Goal: Transaction & Acquisition: Purchase product/service

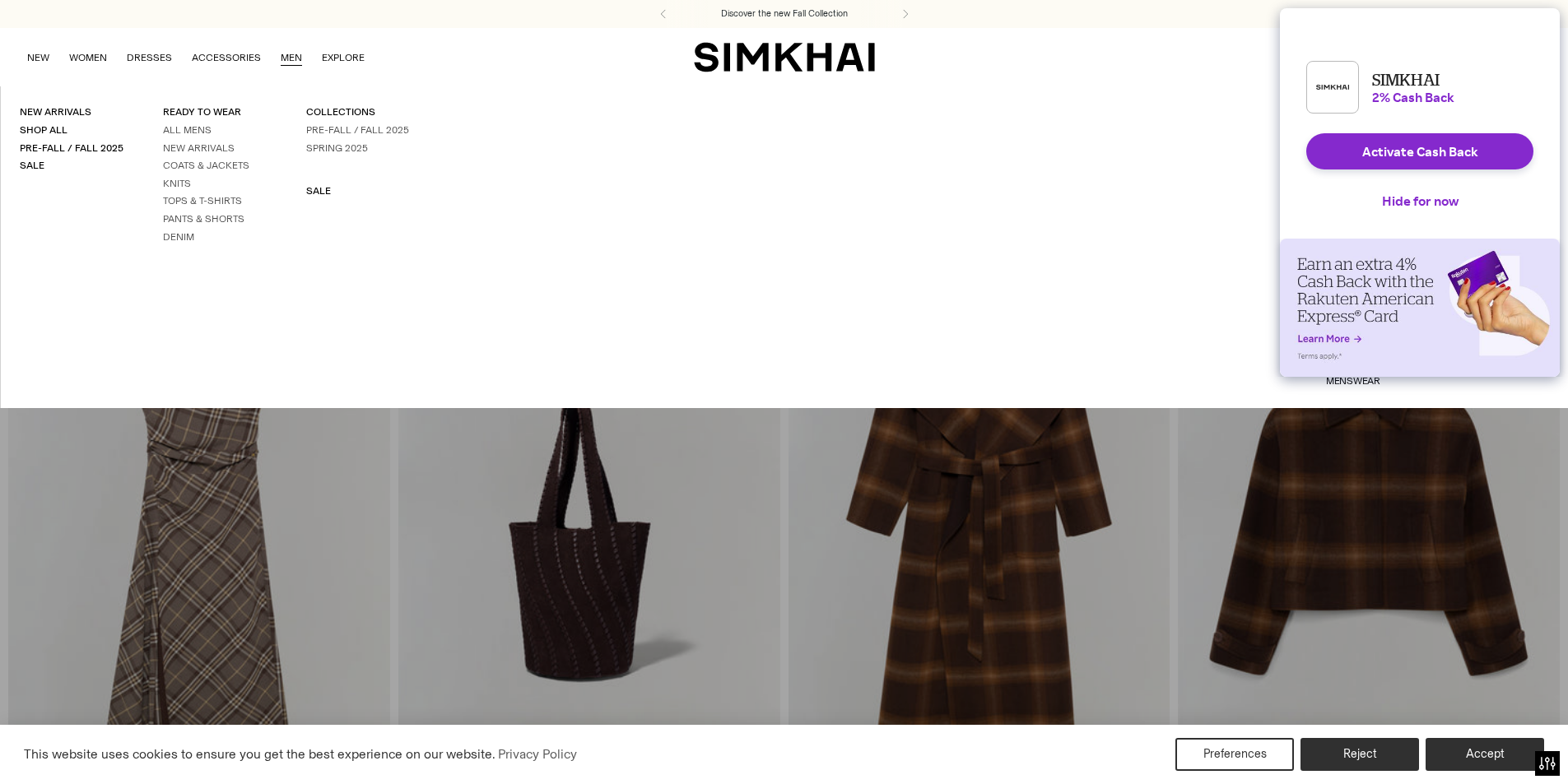
click at [294, 54] on link "MEN" at bounding box center [291, 58] width 21 height 37
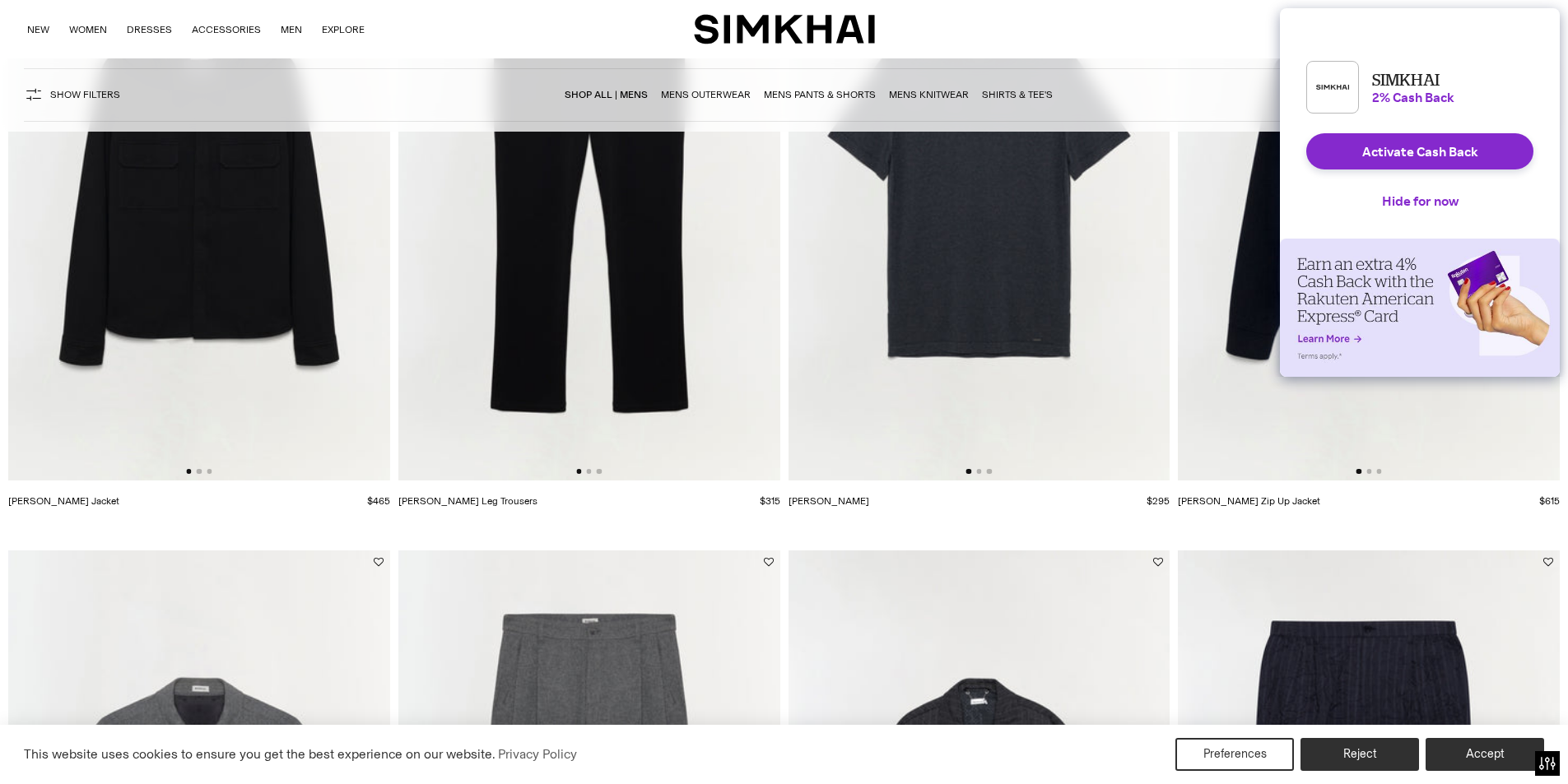
click at [1395, 217] on button "Hide for now" at bounding box center [1420, 201] width 103 height 37
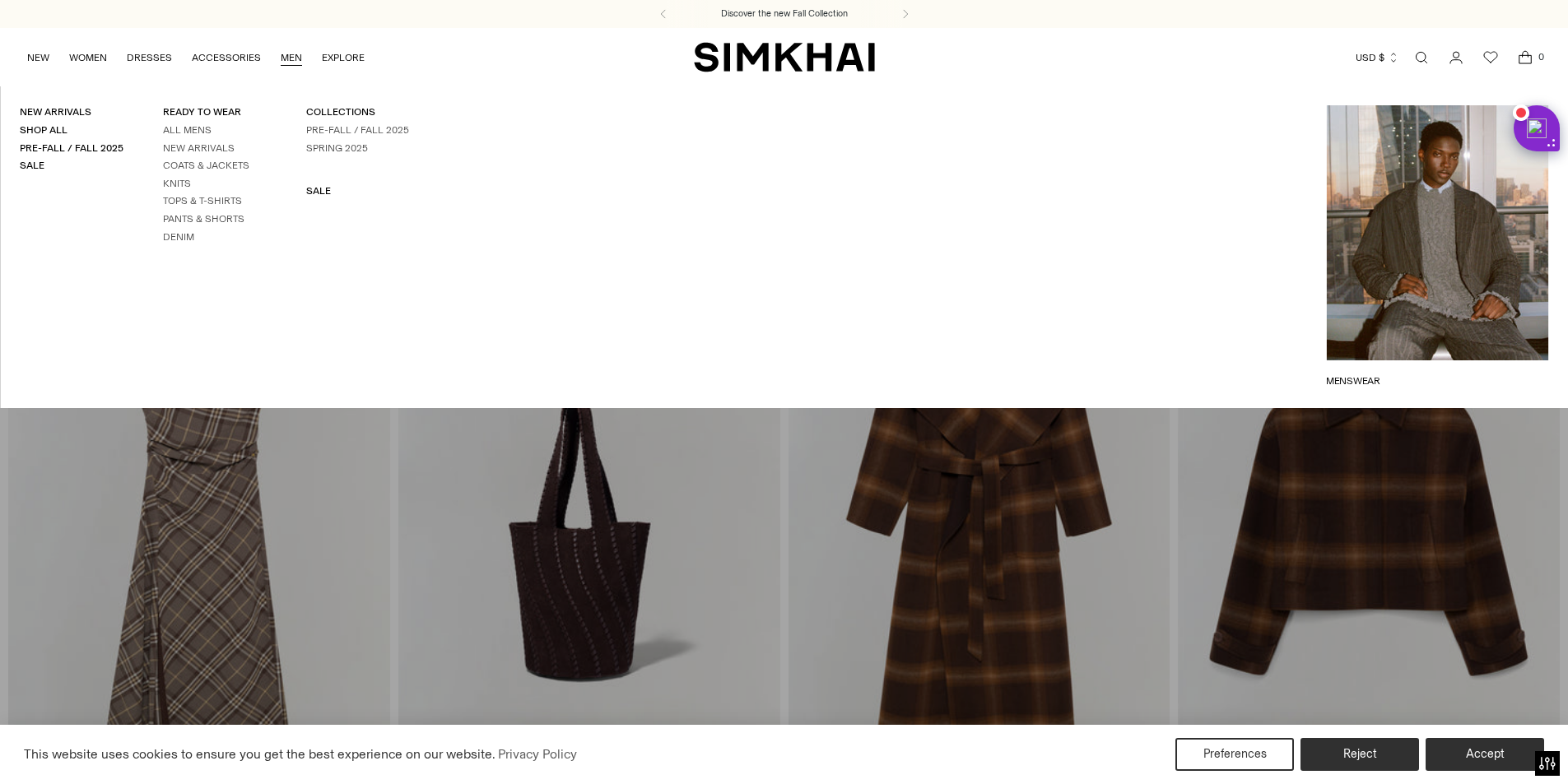
click at [290, 56] on link "MEN" at bounding box center [291, 58] width 21 height 37
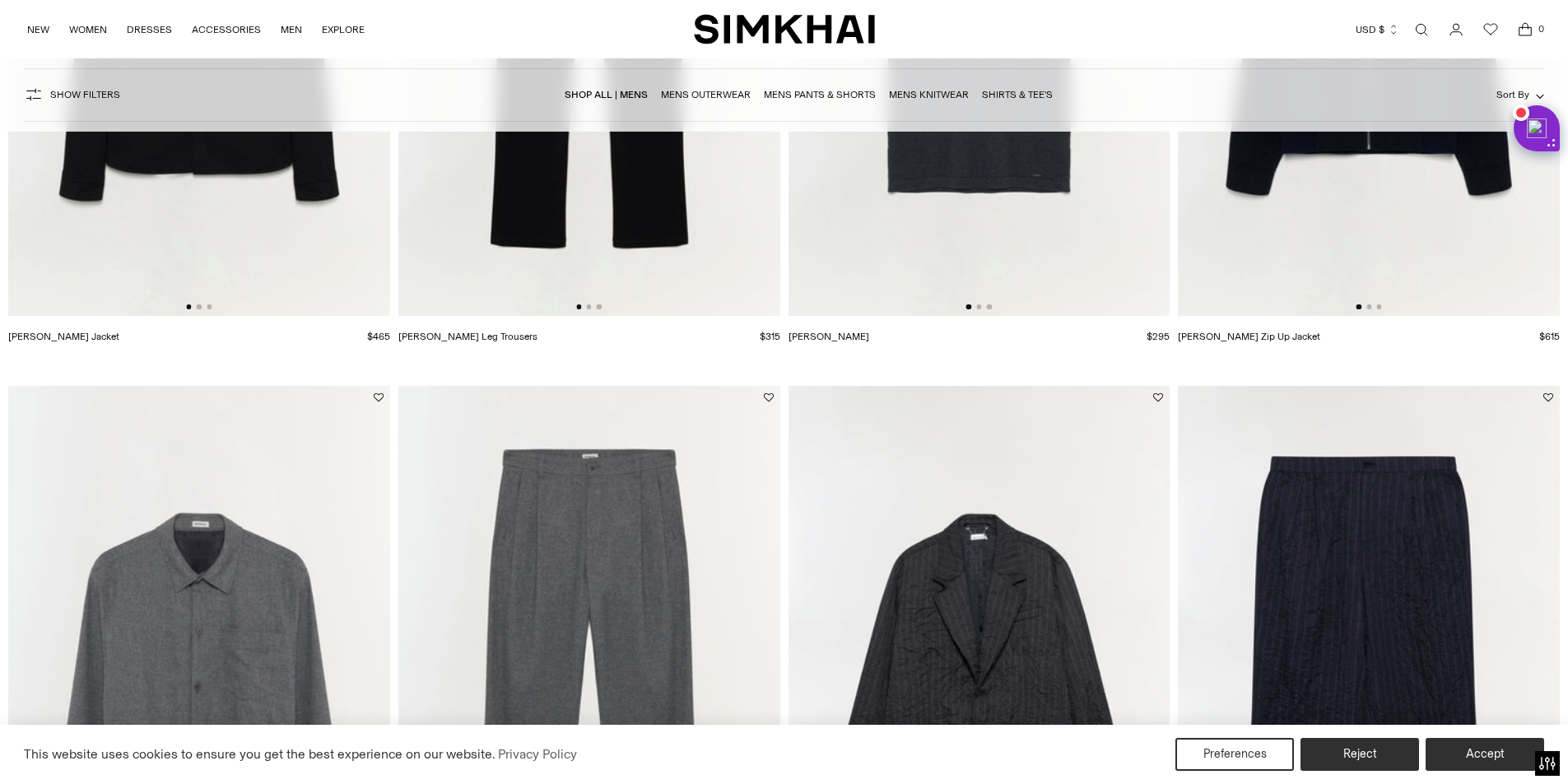
scroll to position [165, 0]
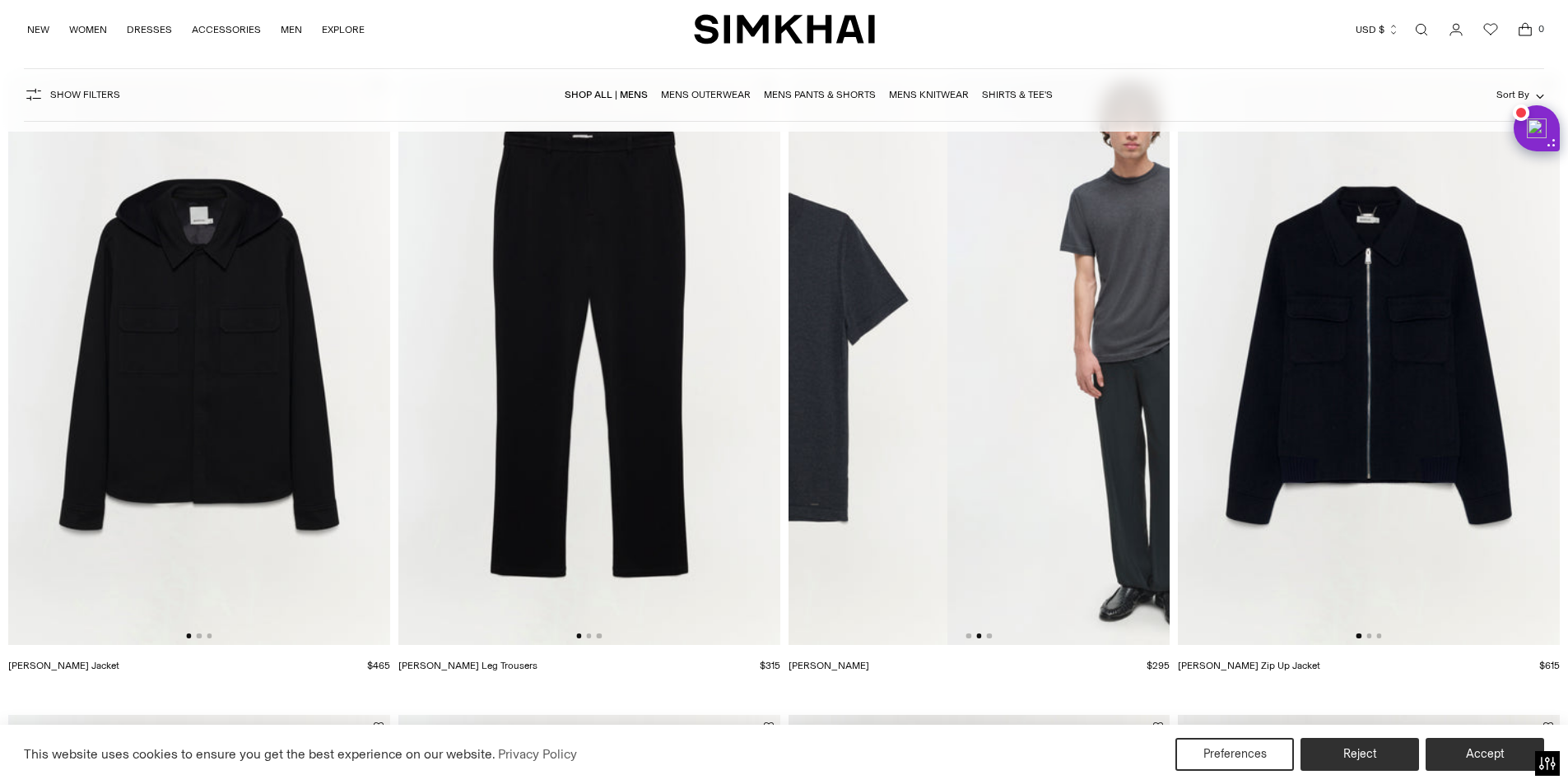
drag, startPoint x: 1005, startPoint y: 405, endPoint x: 789, endPoint y: 403, distance: 216.0
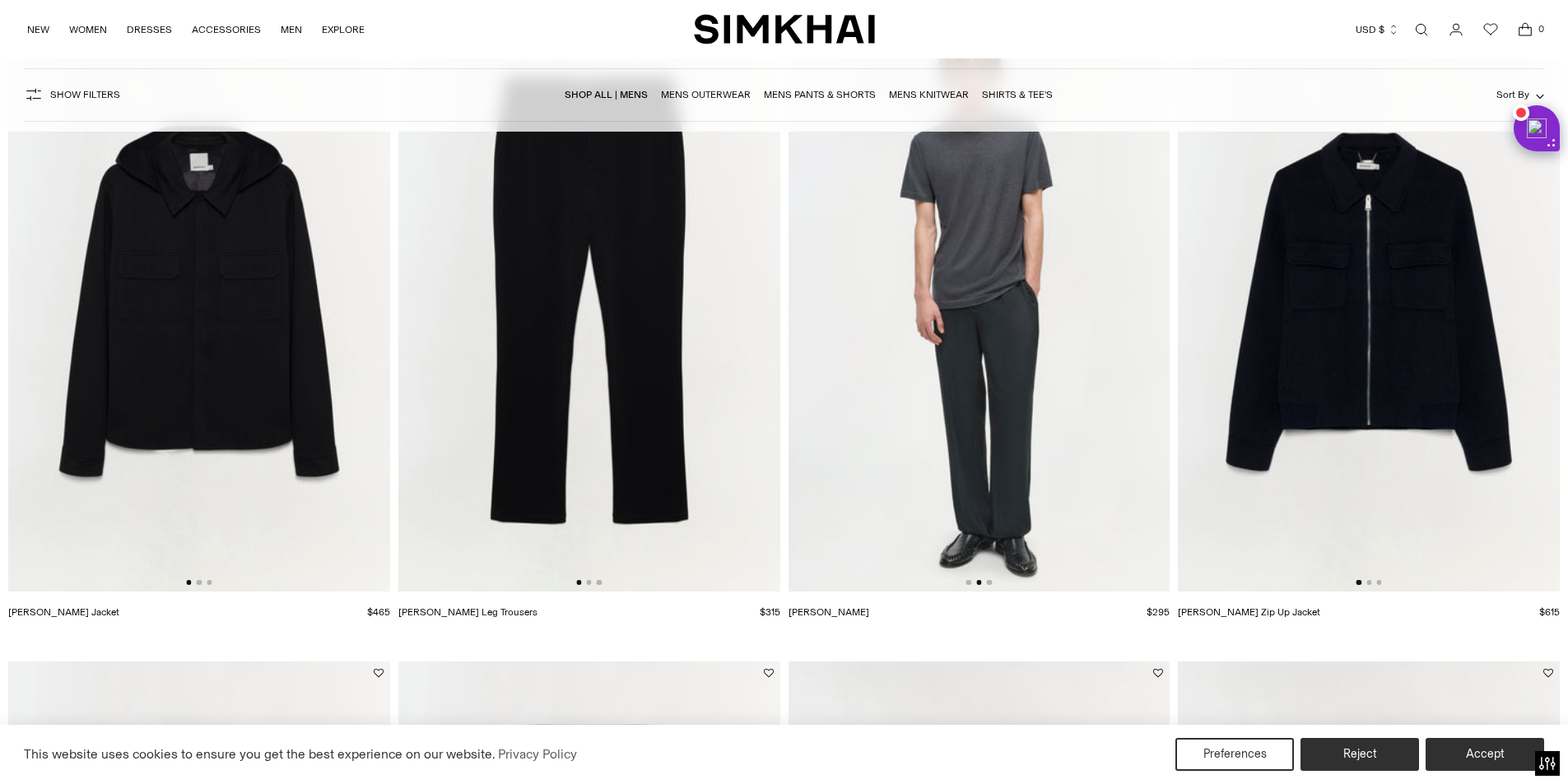
scroll to position [247, 0]
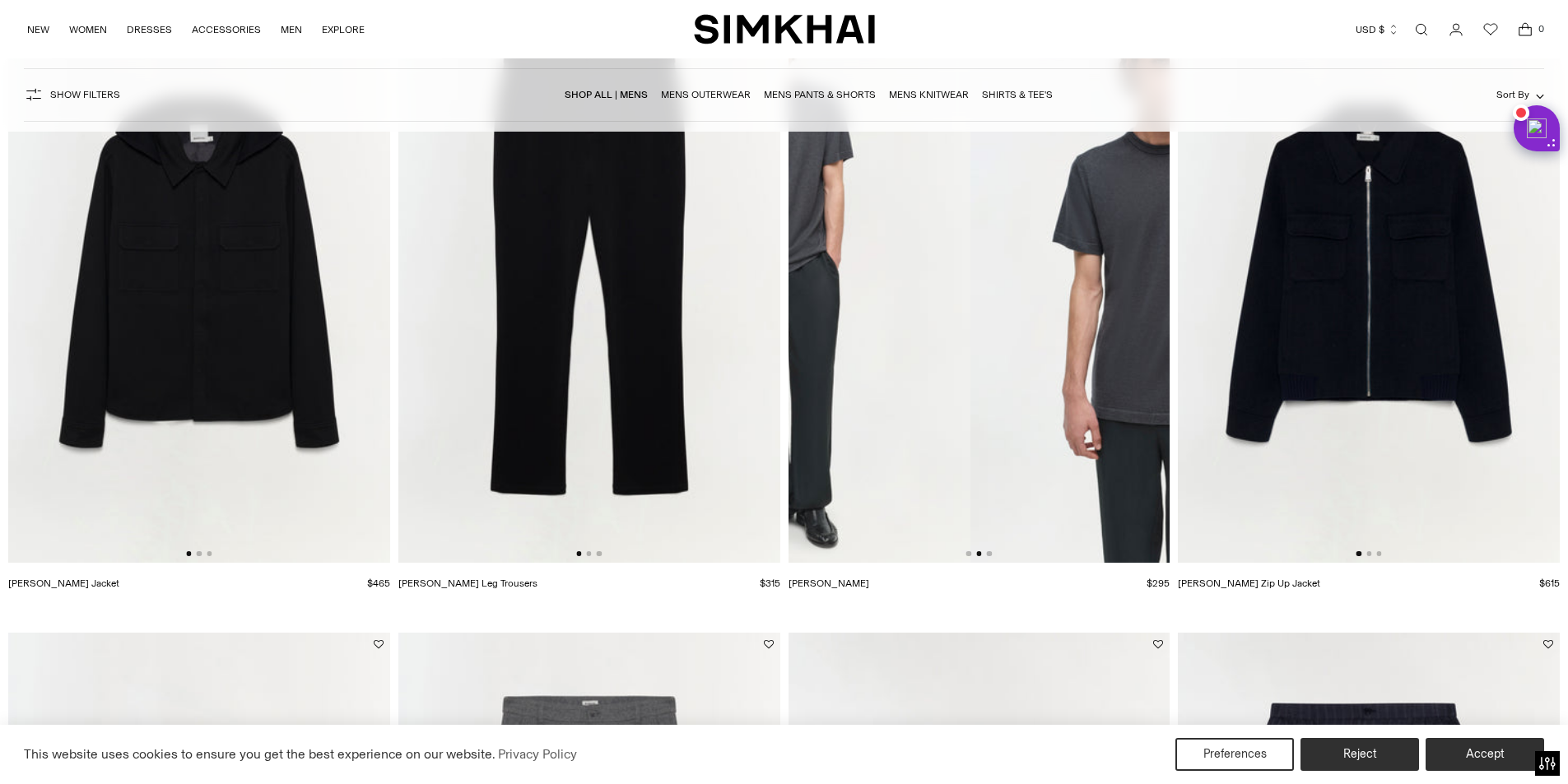
drag, startPoint x: 918, startPoint y: 354, endPoint x: 793, endPoint y: 354, distance: 125.0
click at [794, 354] on img at bounding box center [780, 277] width 382 height 572
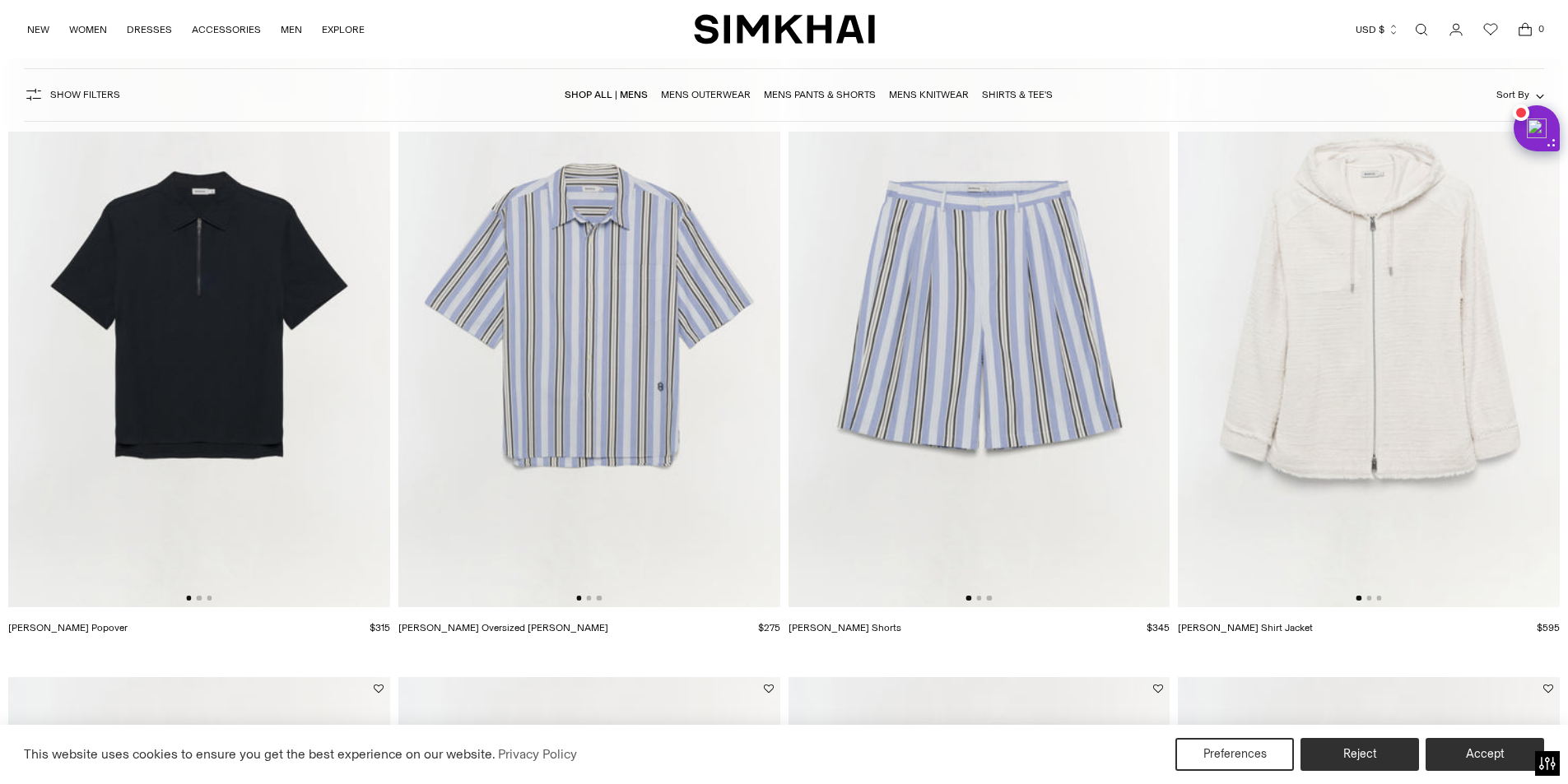
scroll to position [2879, 0]
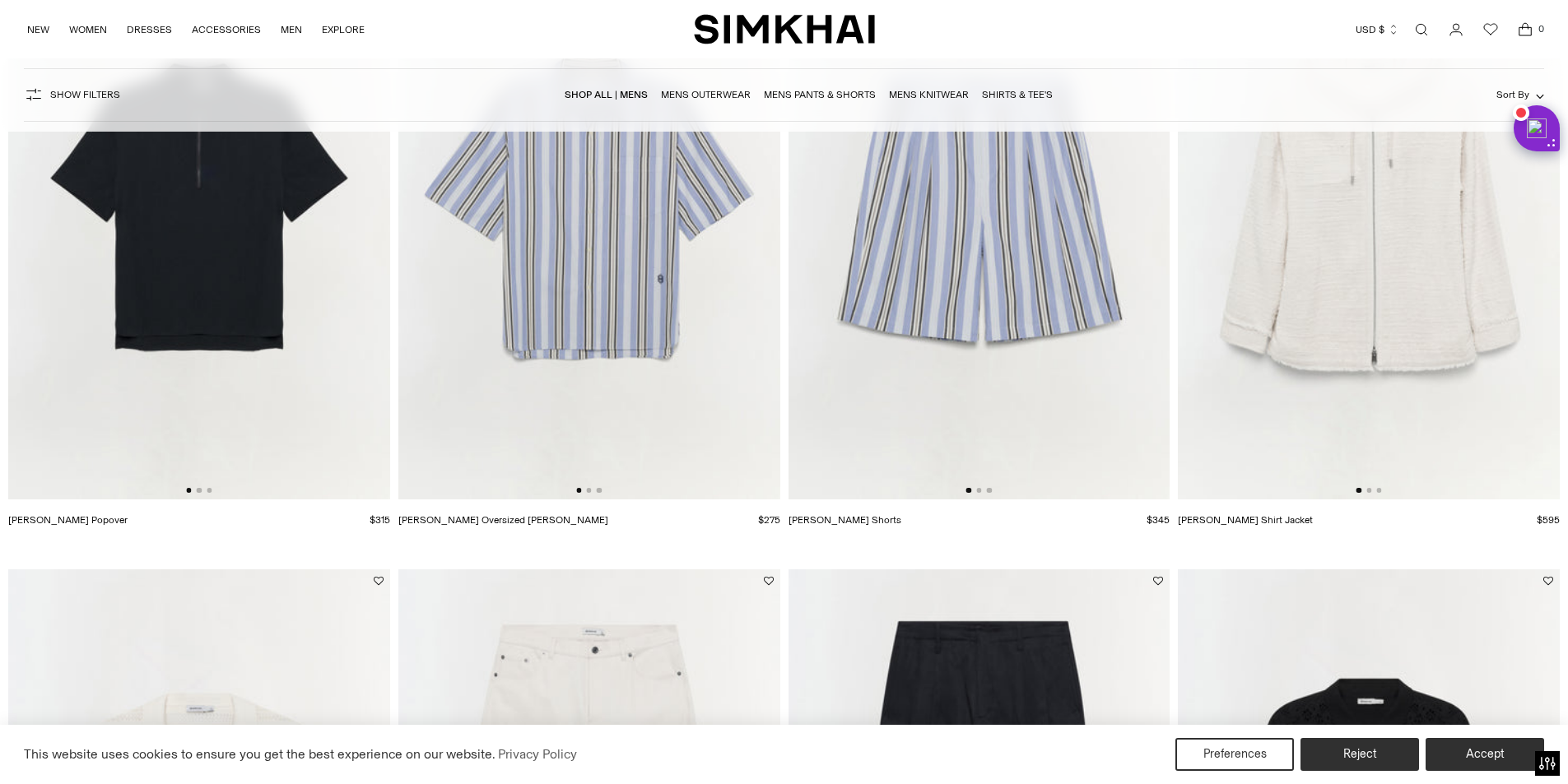
drag, startPoint x: 237, startPoint y: 327, endPoint x: 88, endPoint y: 323, distance: 149.1
click at [88, 326] on img at bounding box center [199, 213] width 382 height 572
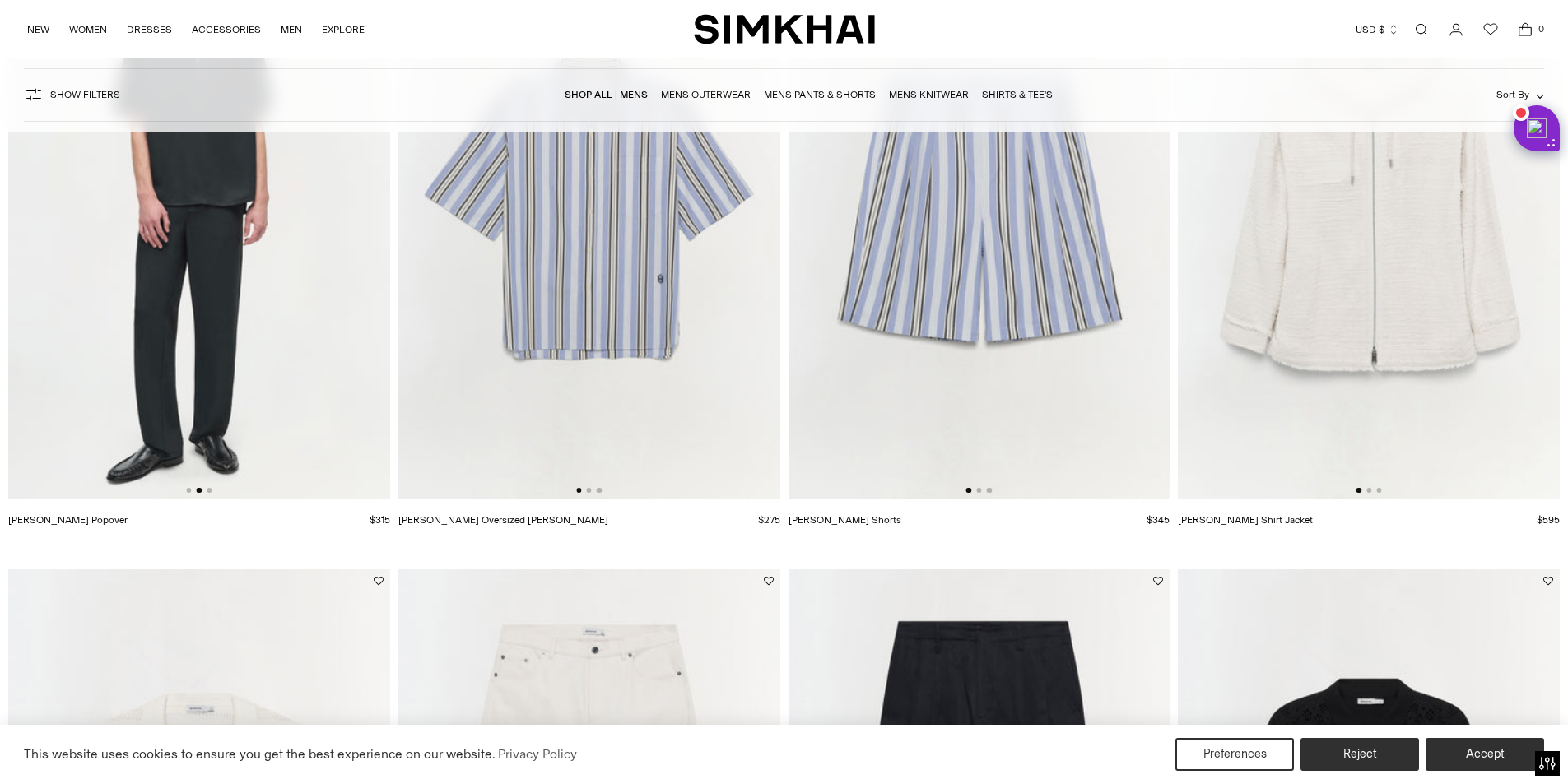
scroll to position [2714, 0]
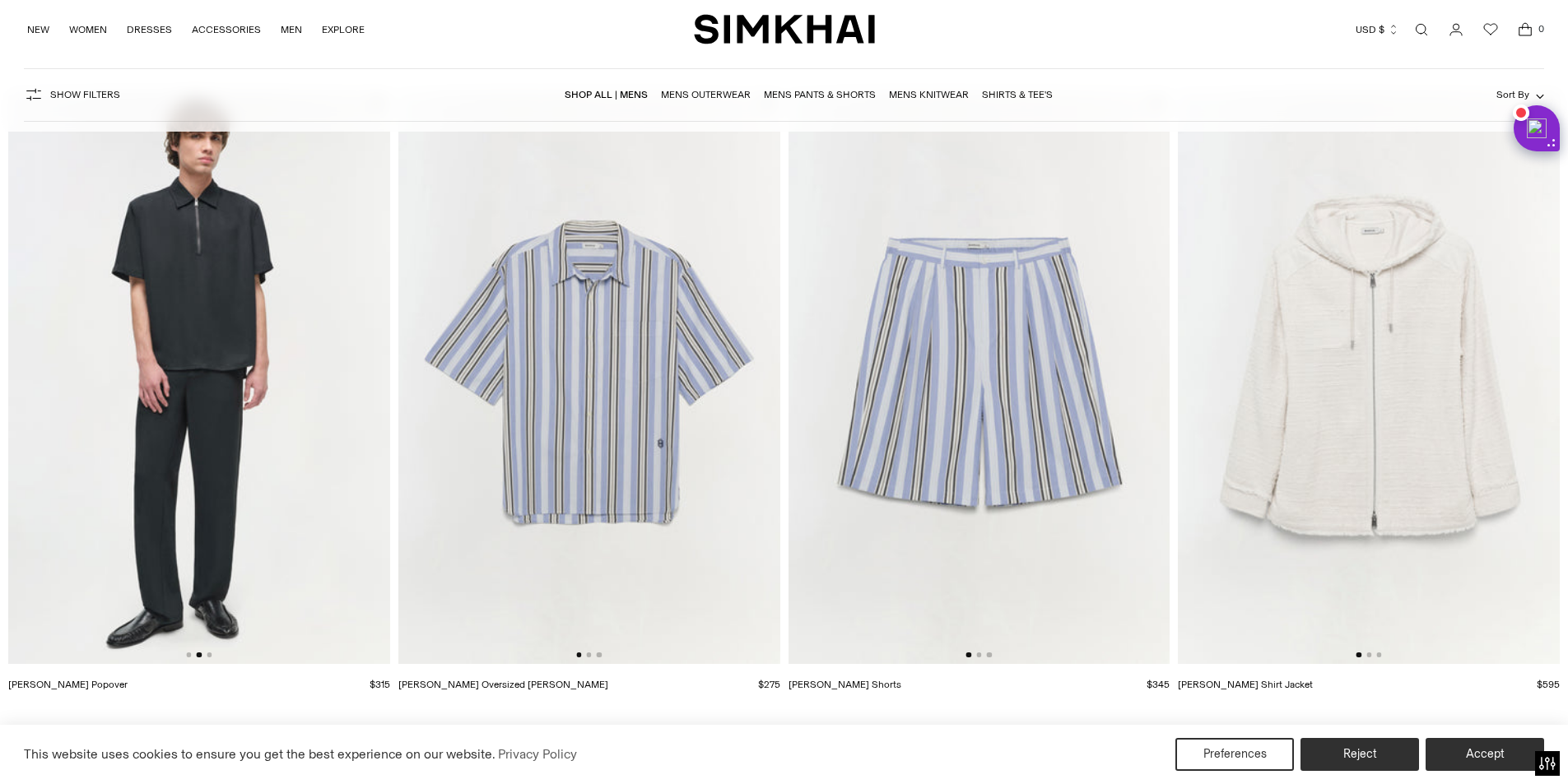
drag, startPoint x: 228, startPoint y: 371, endPoint x: 255, endPoint y: 357, distance: 30.4
click at [132, 370] on img at bounding box center [199, 378] width 382 height 572
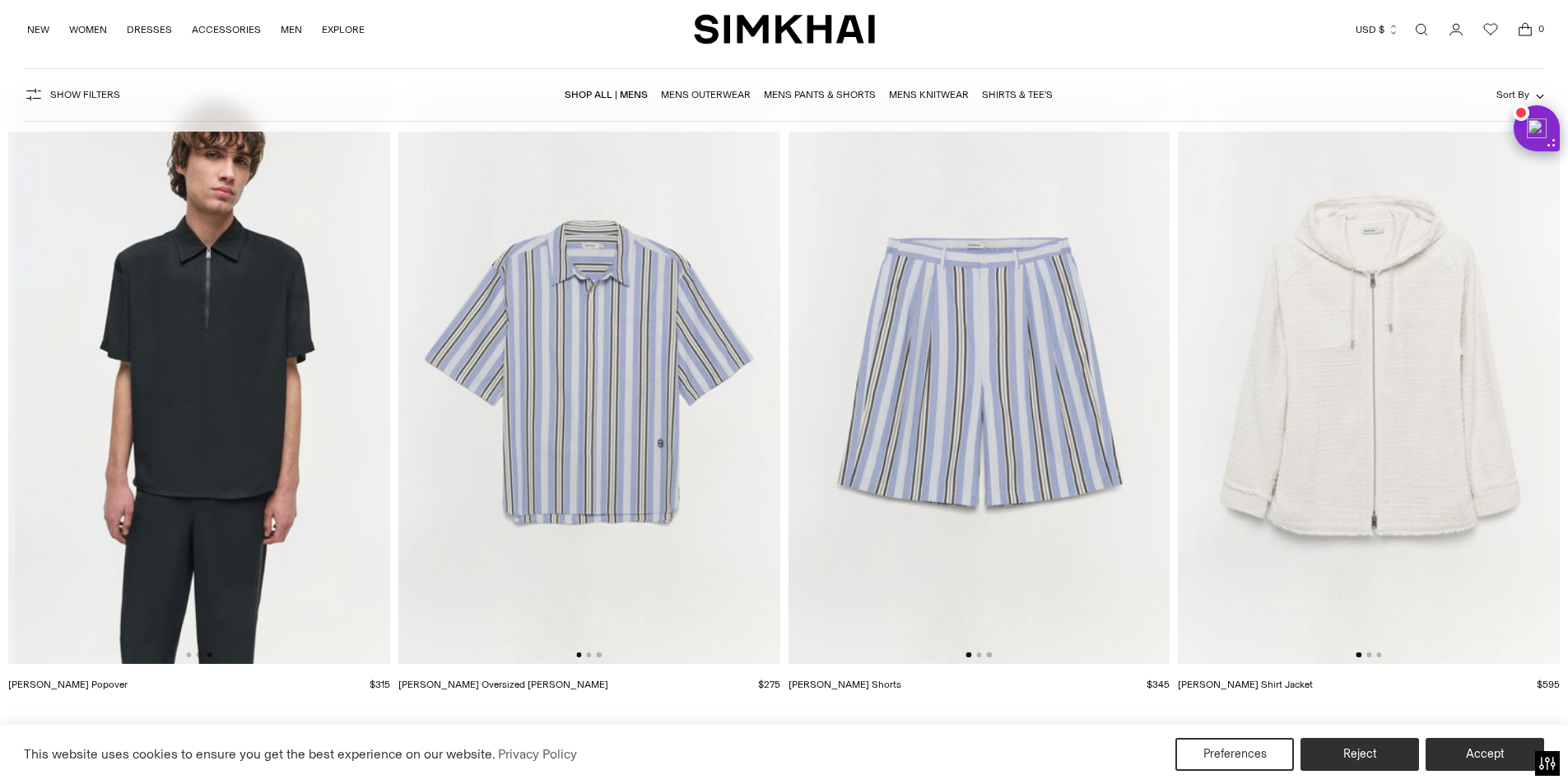
scroll to position [0, 763]
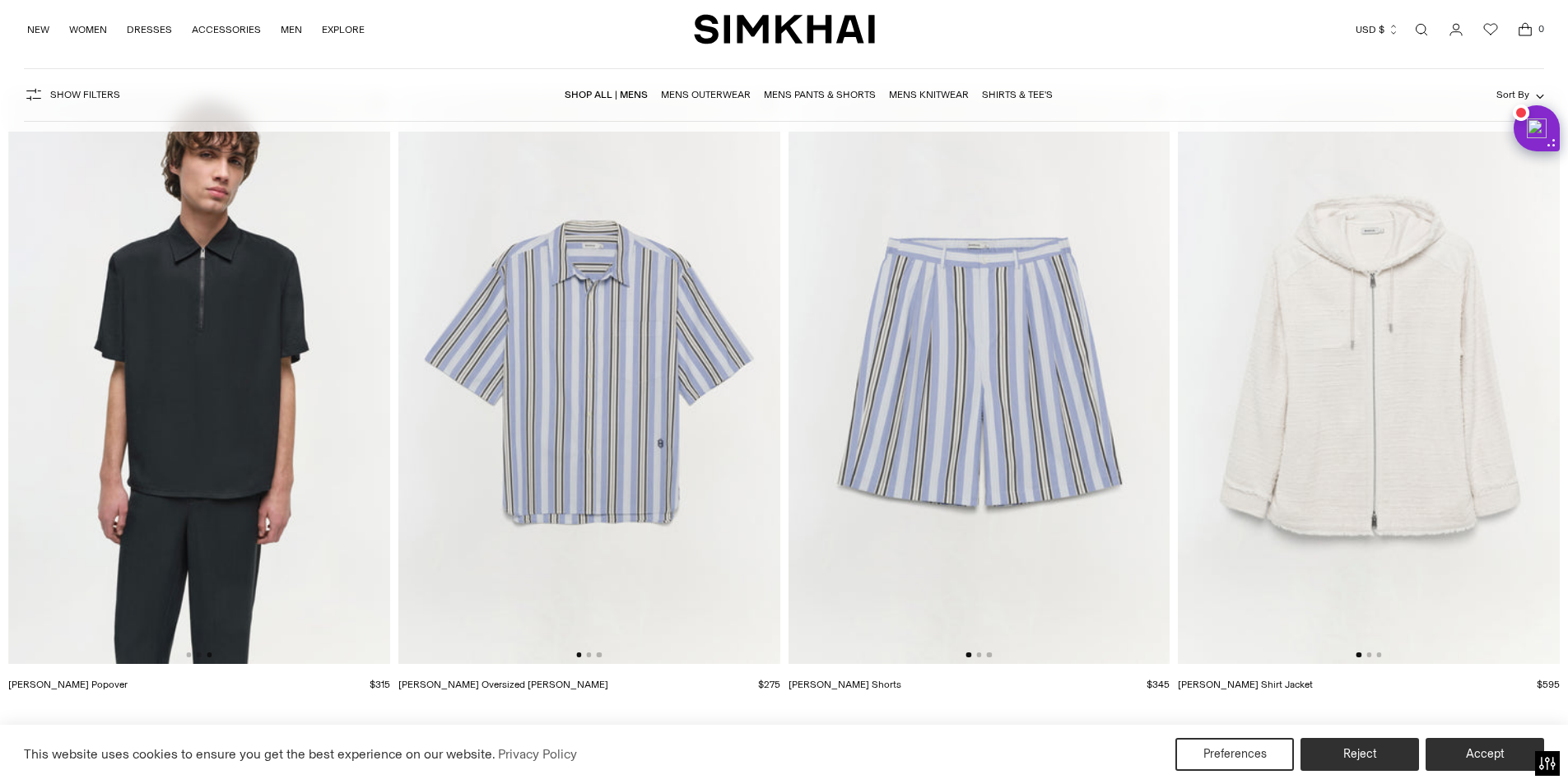
drag, startPoint x: 316, startPoint y: 351, endPoint x: 193, endPoint y: 353, distance: 123.0
click at [192, 357] on img at bounding box center [199, 378] width 382 height 572
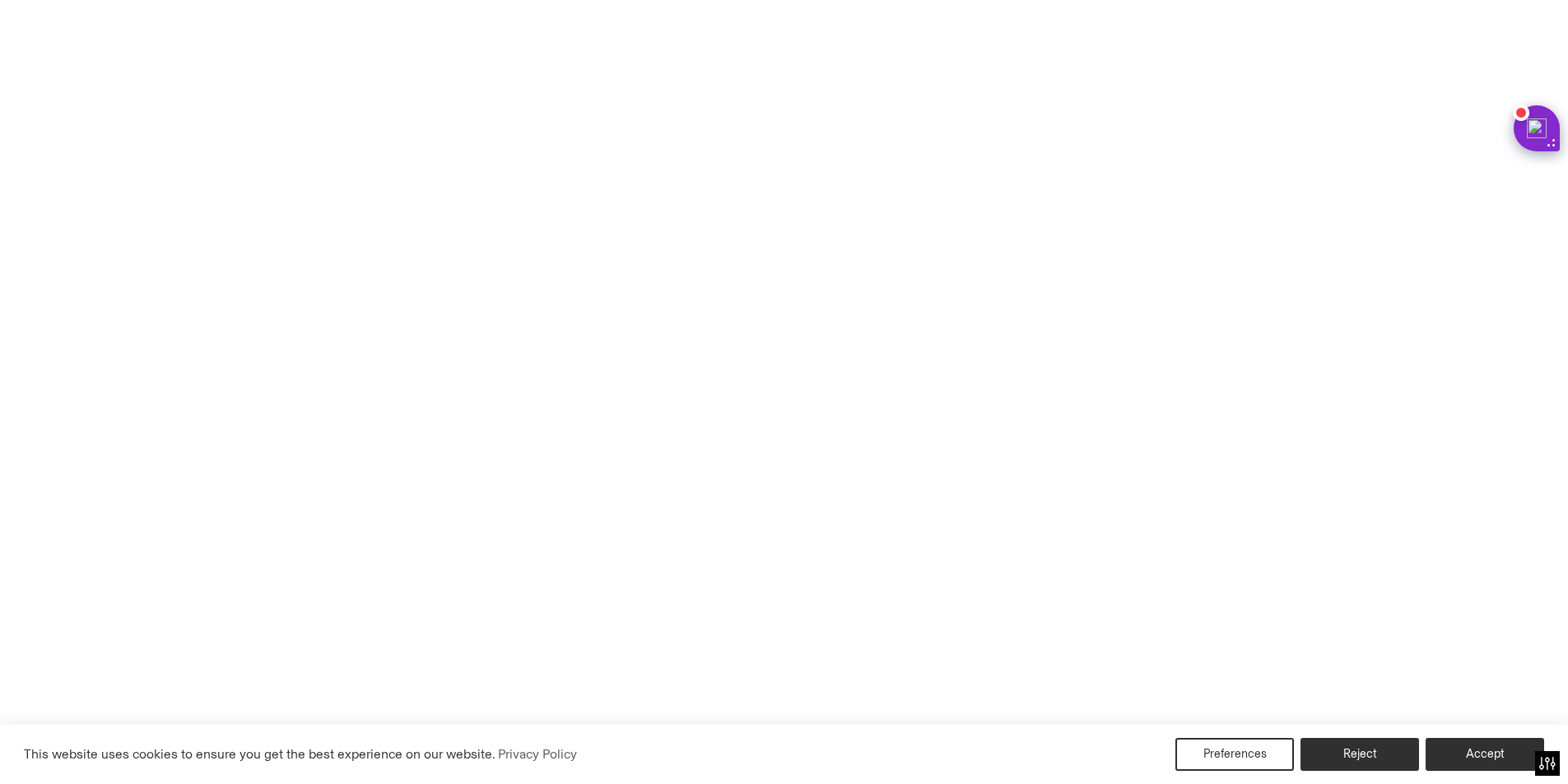
scroll to position [2904, 0]
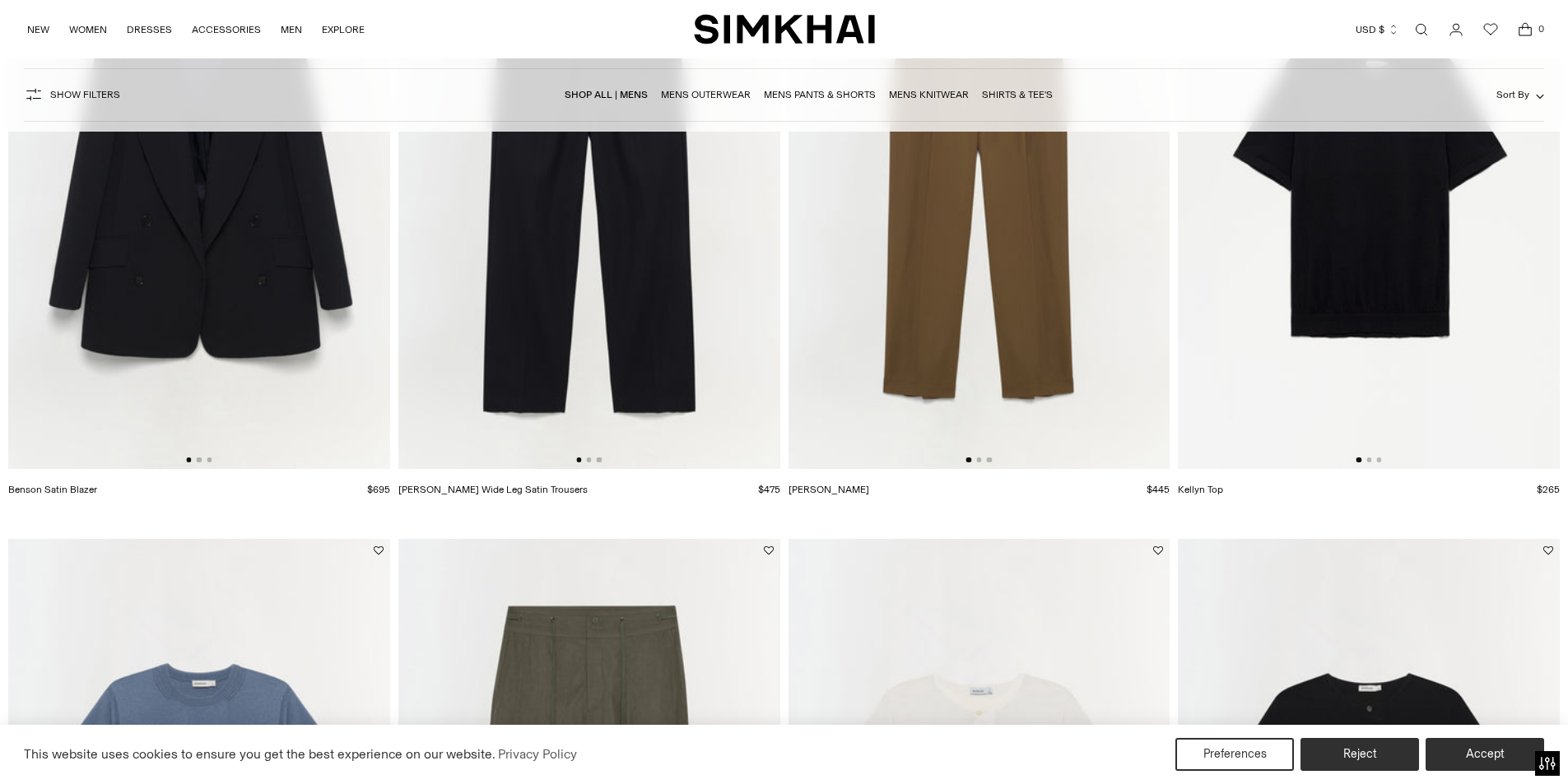
scroll to position [3946, 0]
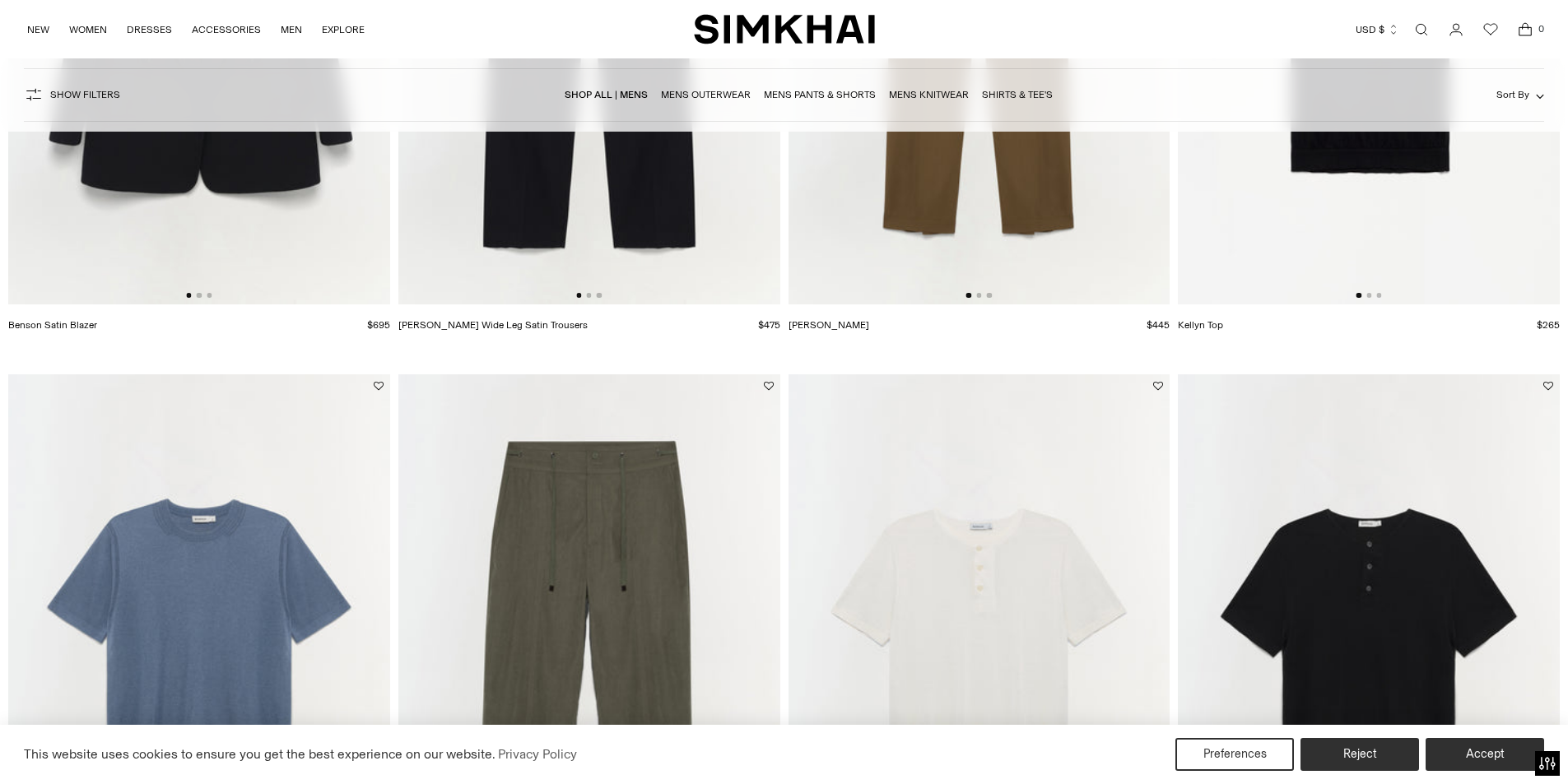
click at [1185, 305] on img at bounding box center [1369, 18] width 382 height 572
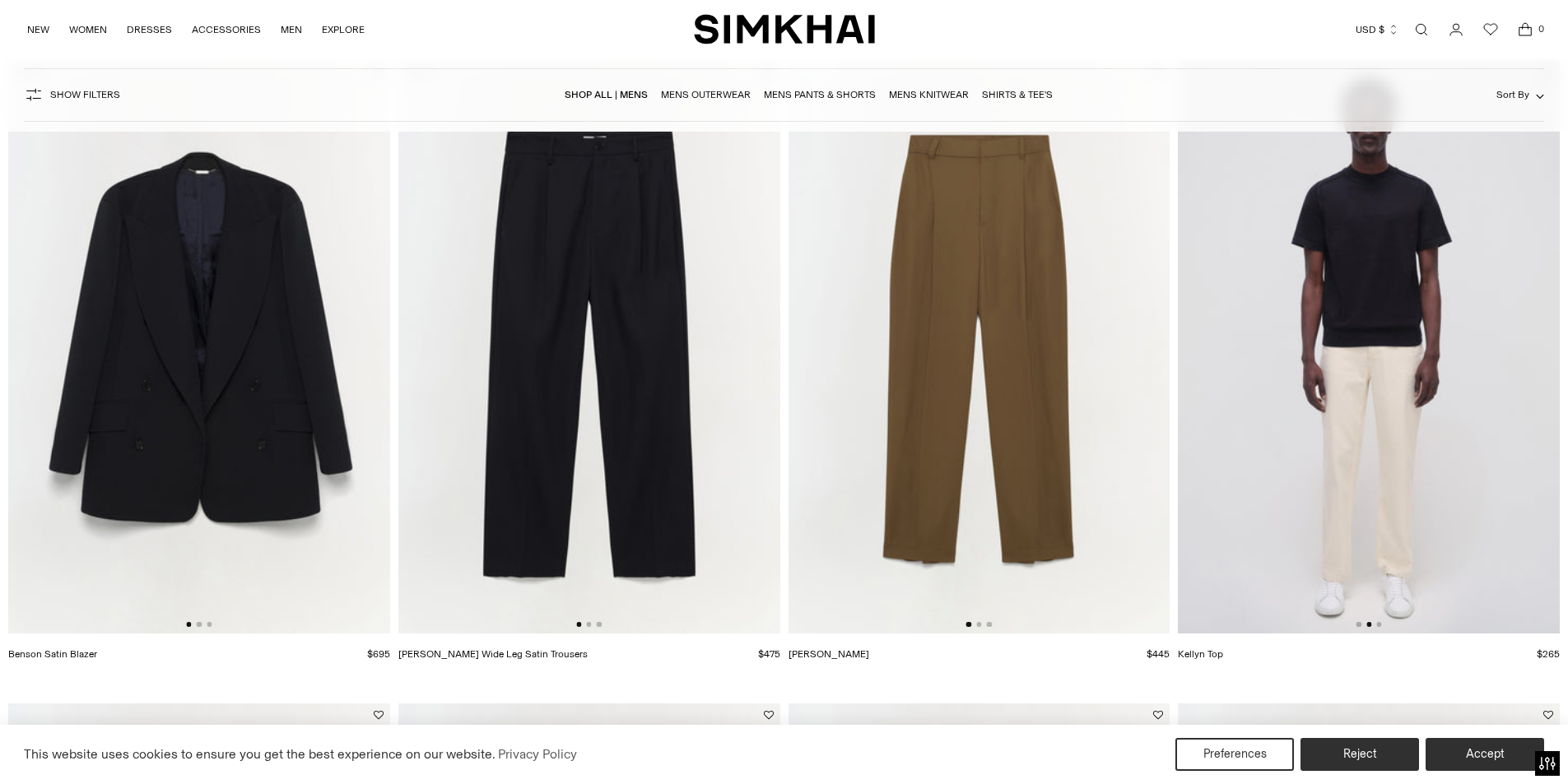
drag, startPoint x: 1481, startPoint y: 335, endPoint x: 1249, endPoint y: 341, distance: 232.1
click at [1249, 341] on img at bounding box center [1369, 348] width 382 height 572
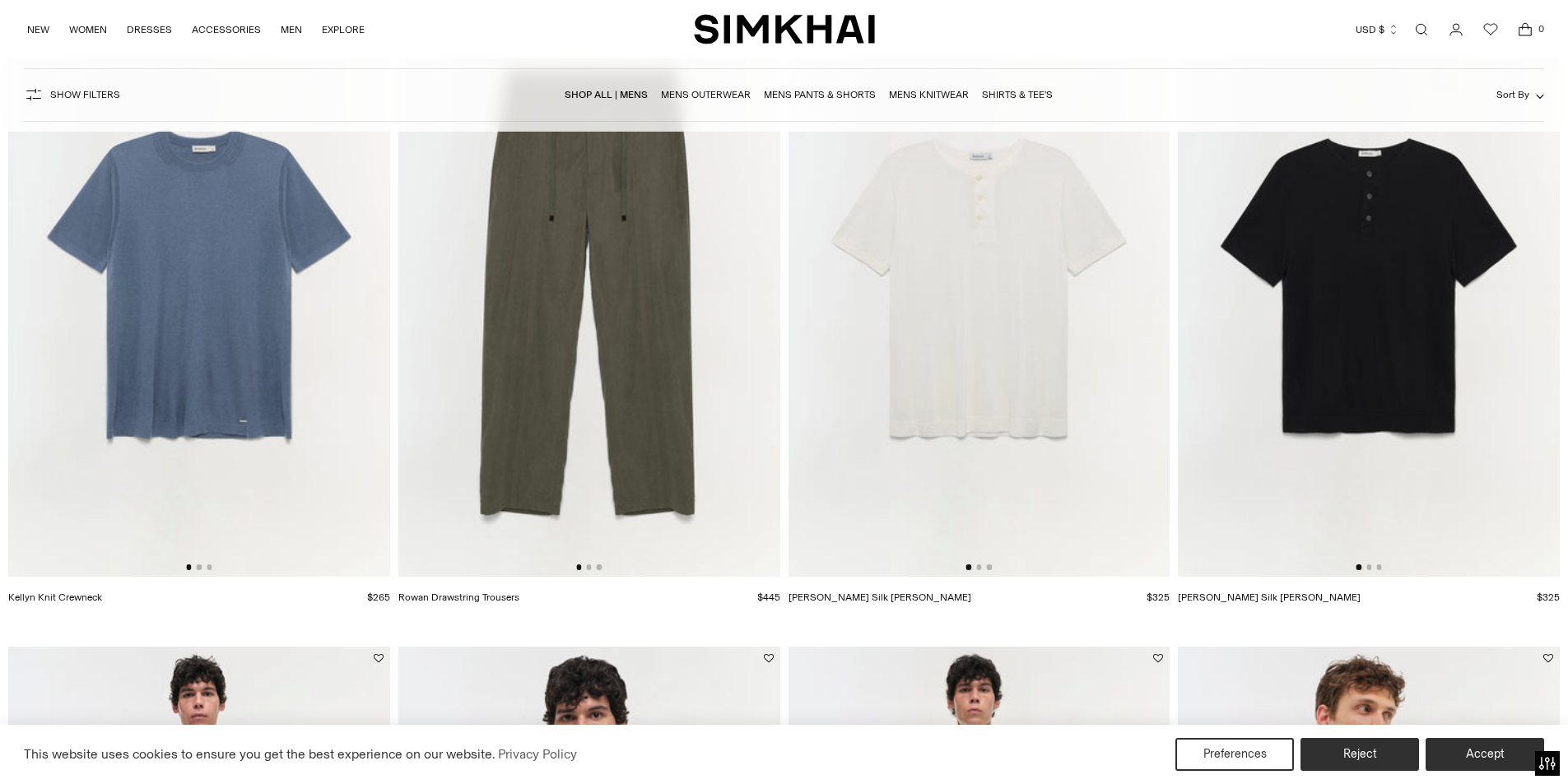
scroll to position [4769, 0]
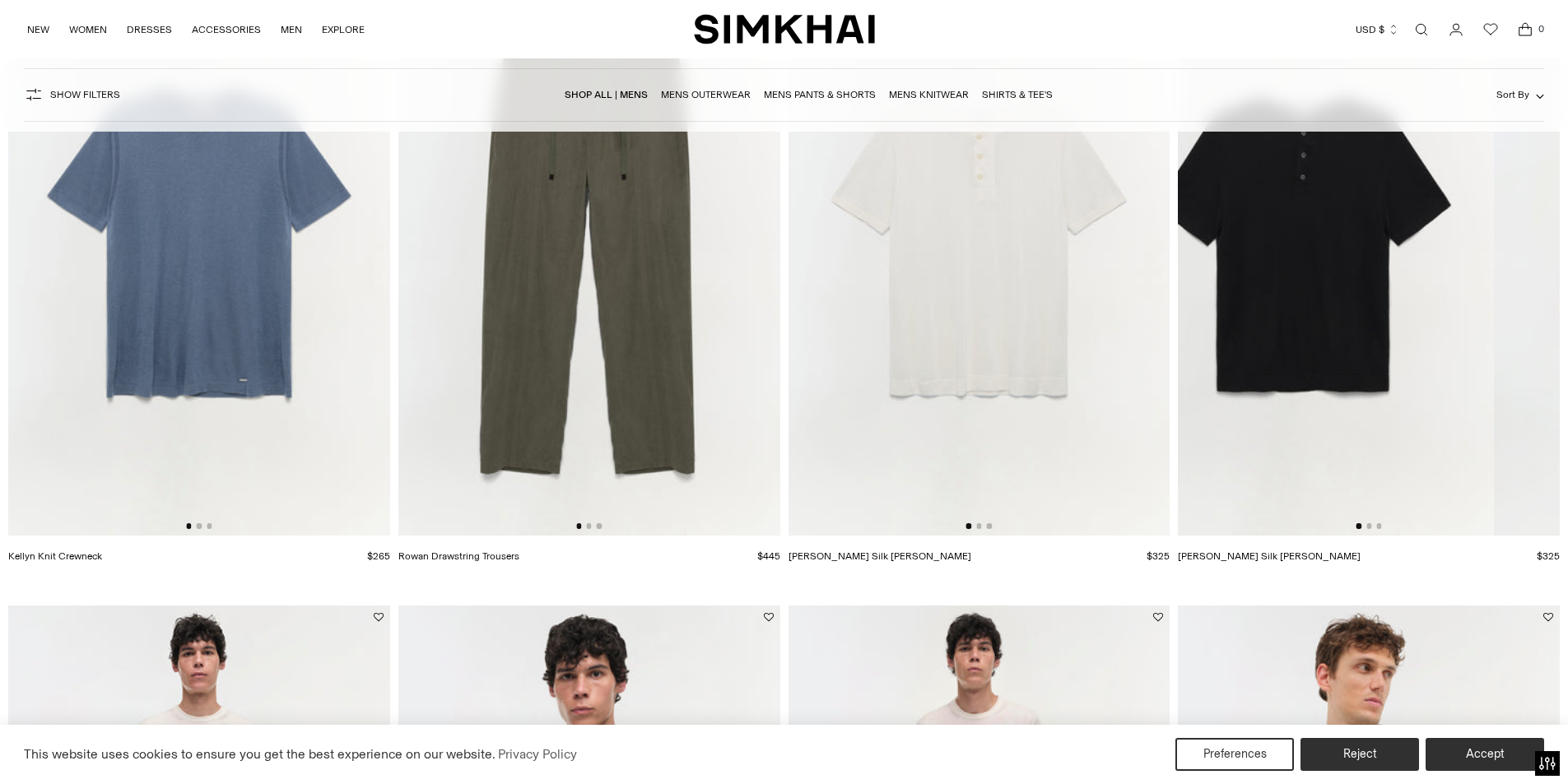
drag, startPoint x: 1465, startPoint y: 307, endPoint x: 1215, endPoint y: 310, distance: 250.0
click at [1215, 310] on img at bounding box center [1303, 249] width 382 height 572
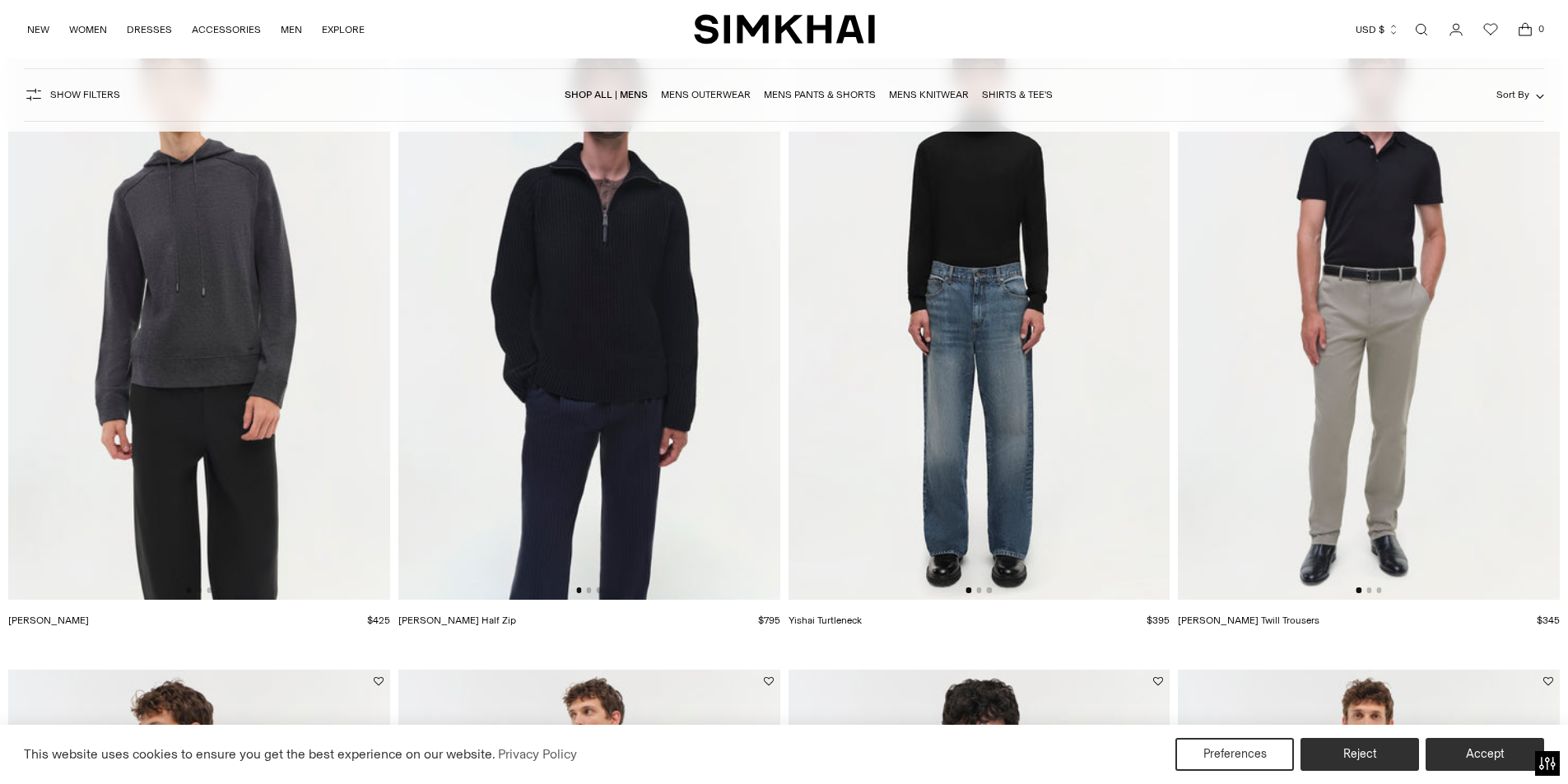
scroll to position [6578, 0]
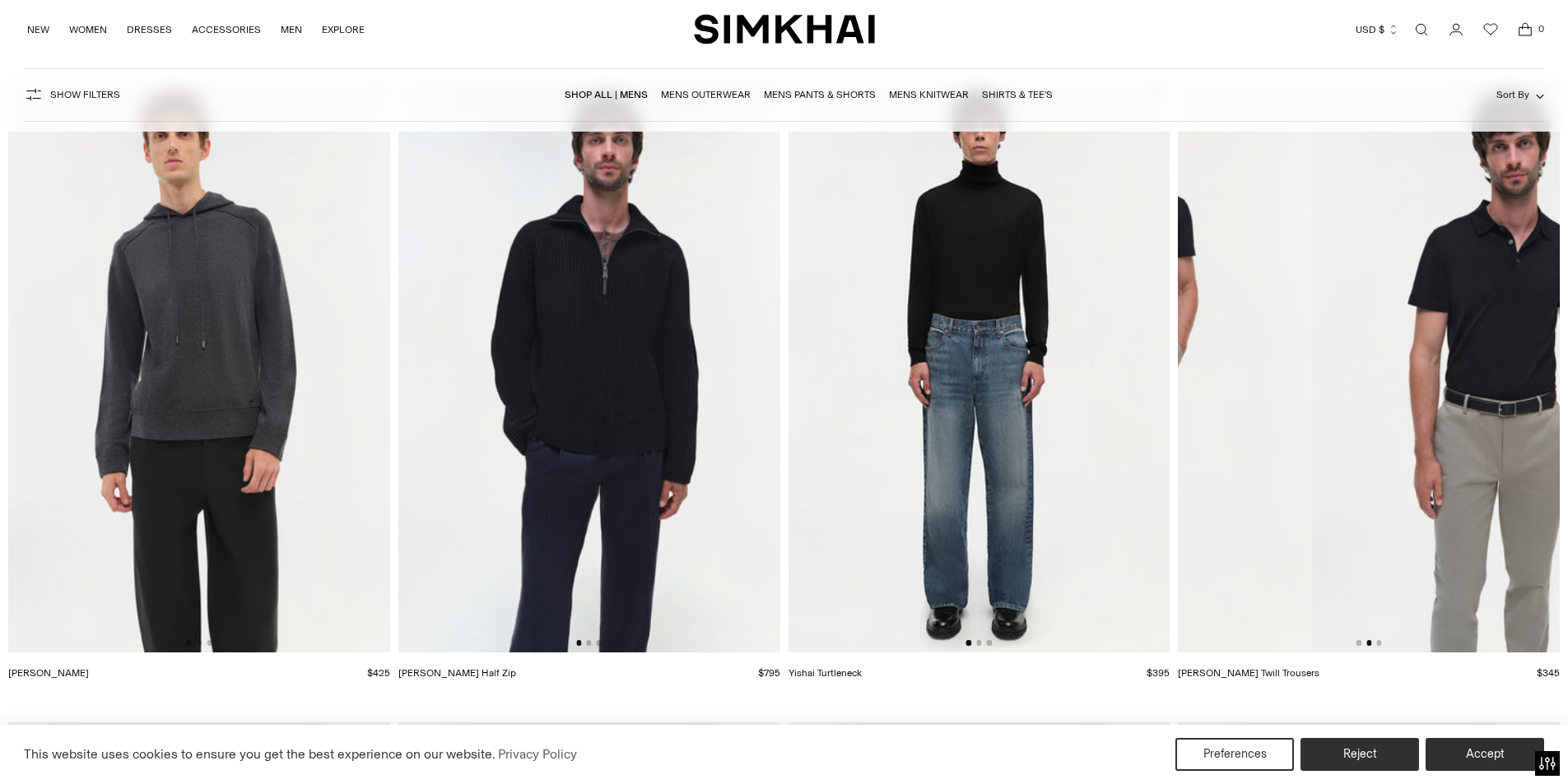
drag, startPoint x: 1361, startPoint y: 347, endPoint x: 1138, endPoint y: 346, distance: 223.0
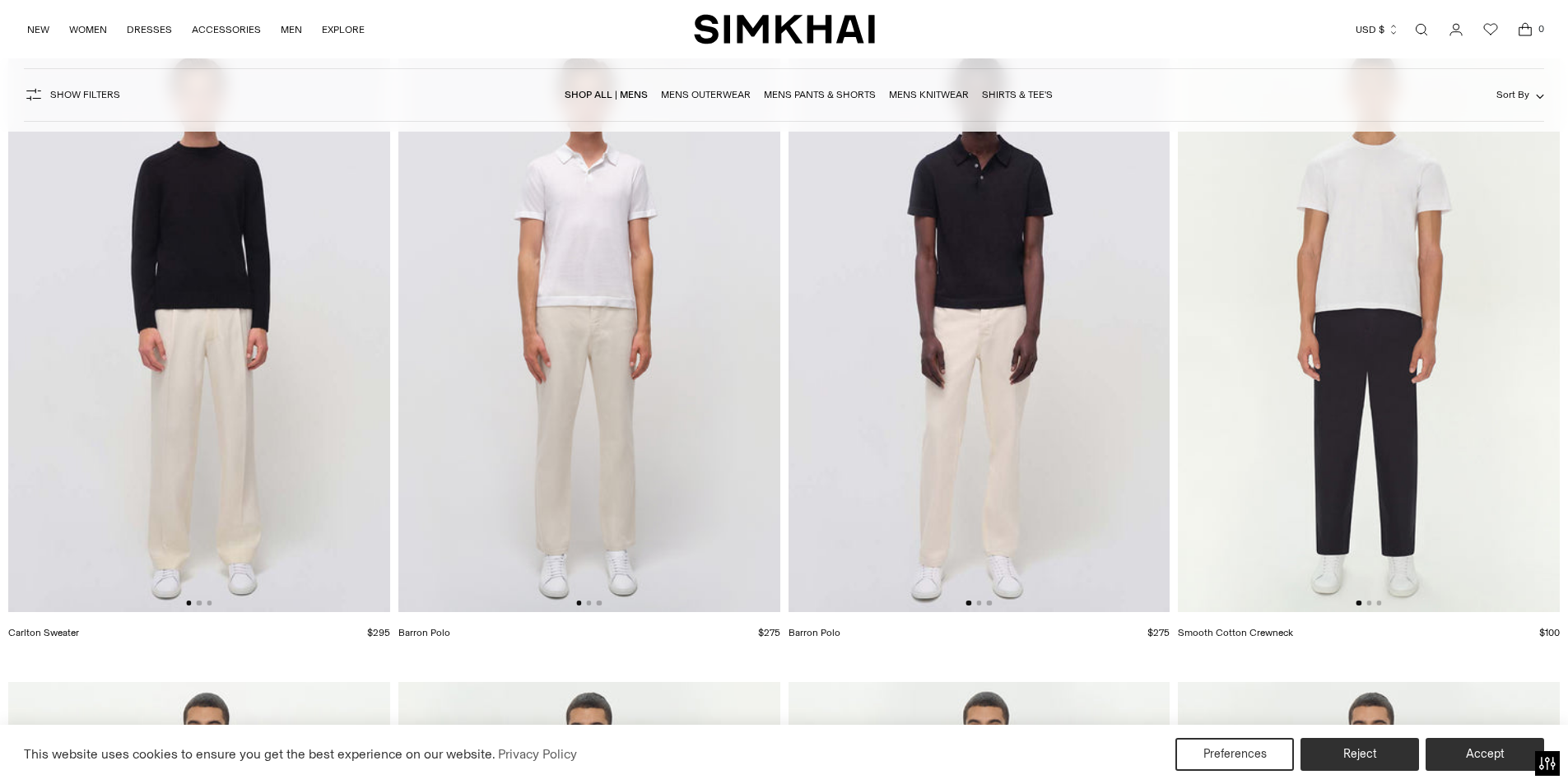
scroll to position [8059, 0]
